Goal: Information Seeking & Learning: Learn about a topic

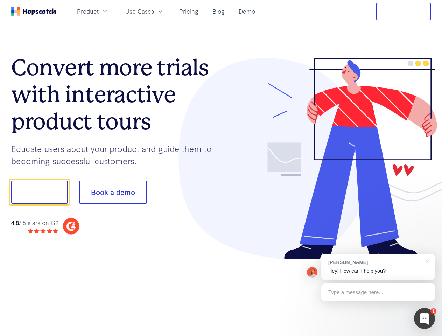
click at [221, 168] on div at bounding box center [326, 158] width 210 height 201
click at [99, 11] on span "Product" at bounding box center [88, 11] width 22 height 9
click at [154, 11] on span "Use Cases" at bounding box center [139, 11] width 29 height 9
click at [403, 12] on button "Free Trial" at bounding box center [403, 11] width 55 height 17
click at [39, 192] on button "Show me!" at bounding box center [39, 191] width 57 height 23
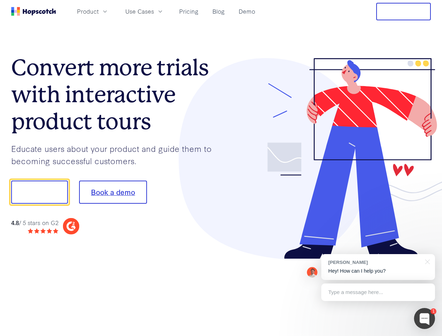
click at [113, 192] on button "Book a demo" at bounding box center [113, 191] width 68 height 23
click at [424, 318] on div at bounding box center [424, 318] width 21 height 21
click at [378, 267] on div "[PERSON_NAME] Hey! How can I help you?" at bounding box center [378, 267] width 114 height 26
click at [426, 261] on div at bounding box center [369, 190] width 131 height 233
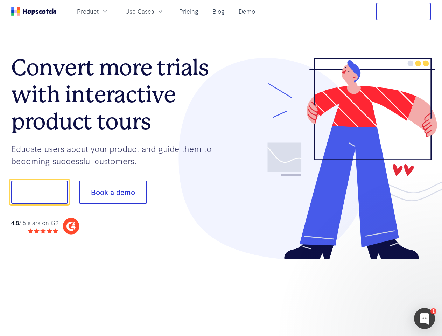
click at [378, 292] on div at bounding box center [369, 238] width 131 height 140
